Goal: Task Accomplishment & Management: Use online tool/utility

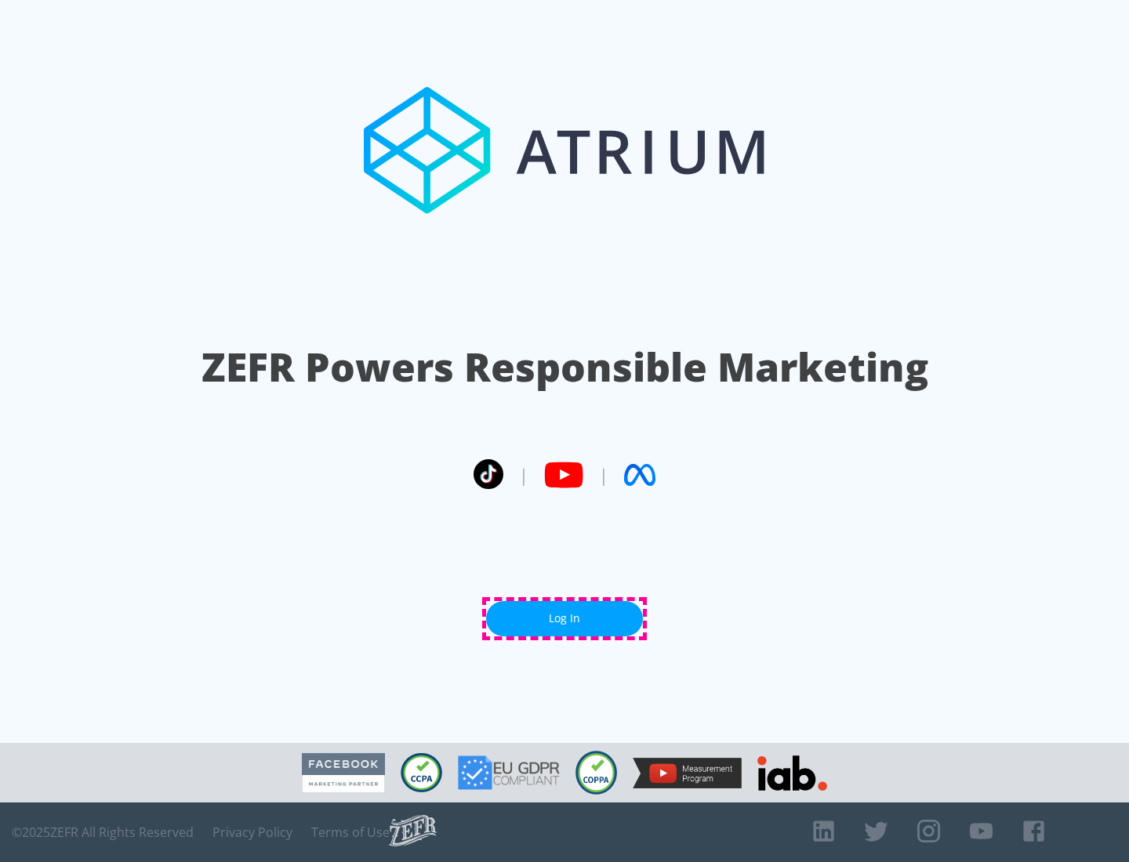
click at [564, 618] on link "Log In" at bounding box center [564, 618] width 157 height 35
